Goal: Information Seeking & Learning: Learn about a topic

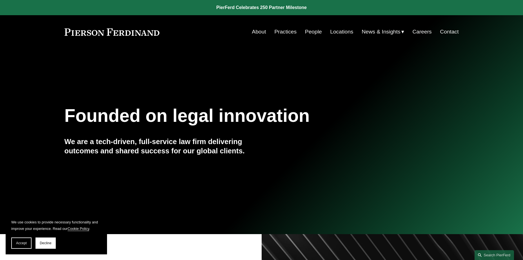
click at [313, 31] on link "People" at bounding box center [313, 31] width 17 height 11
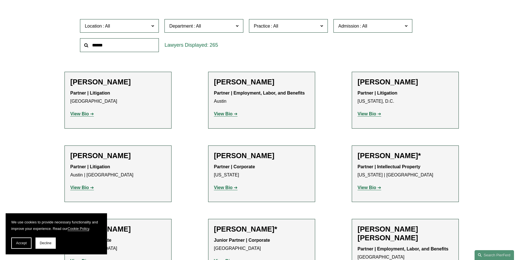
scroll to position [169, 0]
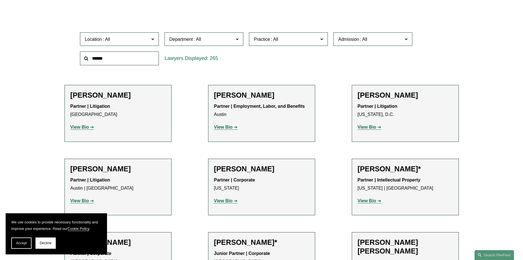
click at [317, 42] on span "Practice" at bounding box center [286, 39] width 64 height 8
click at [0, 0] on link "Intellectual Property Litigation" at bounding box center [0, 0] width 0 height 0
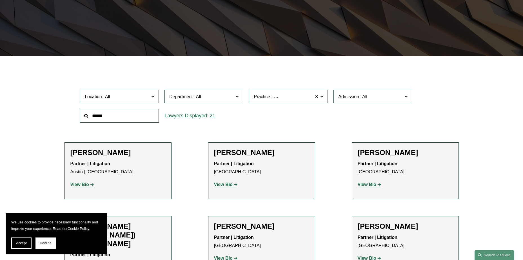
scroll to position [140, 0]
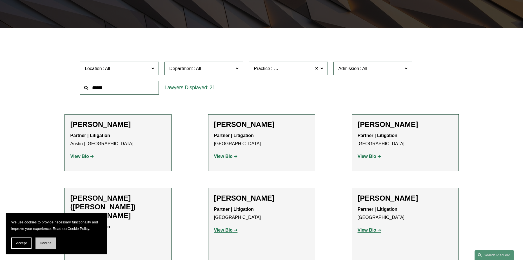
click at [46, 242] on span "Decline" at bounding box center [46, 243] width 12 height 4
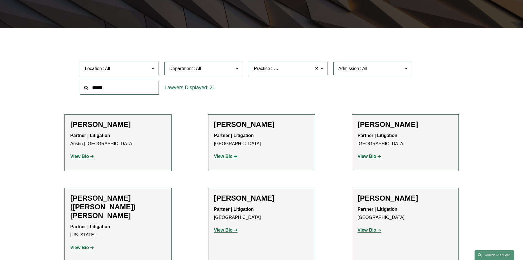
click at [84, 155] on strong "View Bio" at bounding box center [79, 156] width 19 height 5
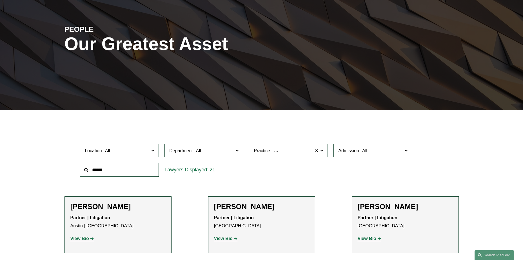
scroll to position [55, 0]
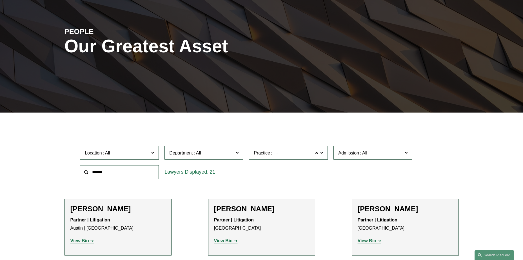
click at [313, 155] on span "Intellectual Property Litigation" at bounding box center [302, 152] width 59 height 7
click at [0, 0] on link "Appellate" at bounding box center [0, 0] width 0 height 0
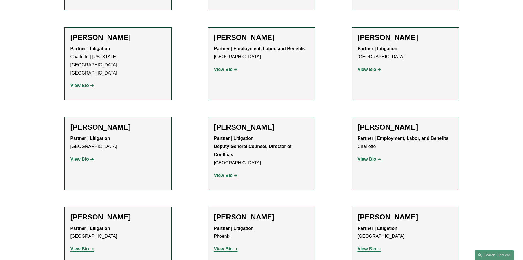
scroll to position [899, 0]
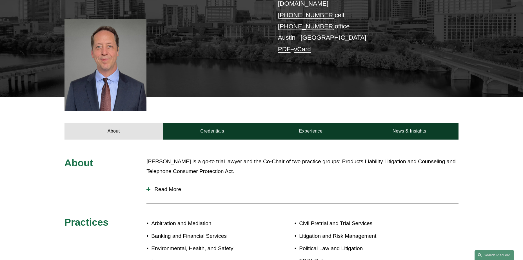
scroll to position [141, 0]
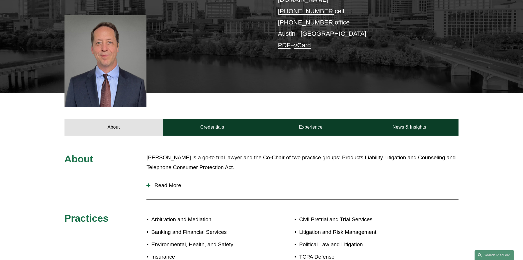
click at [147, 185] on div at bounding box center [148, 185] width 4 height 1
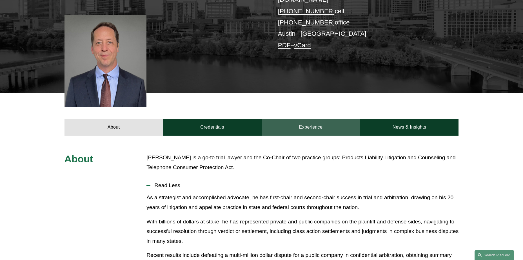
click at [316, 119] on link "Experience" at bounding box center [310, 127] width 98 height 17
